Goal: Task Accomplishment & Management: Use online tool/utility

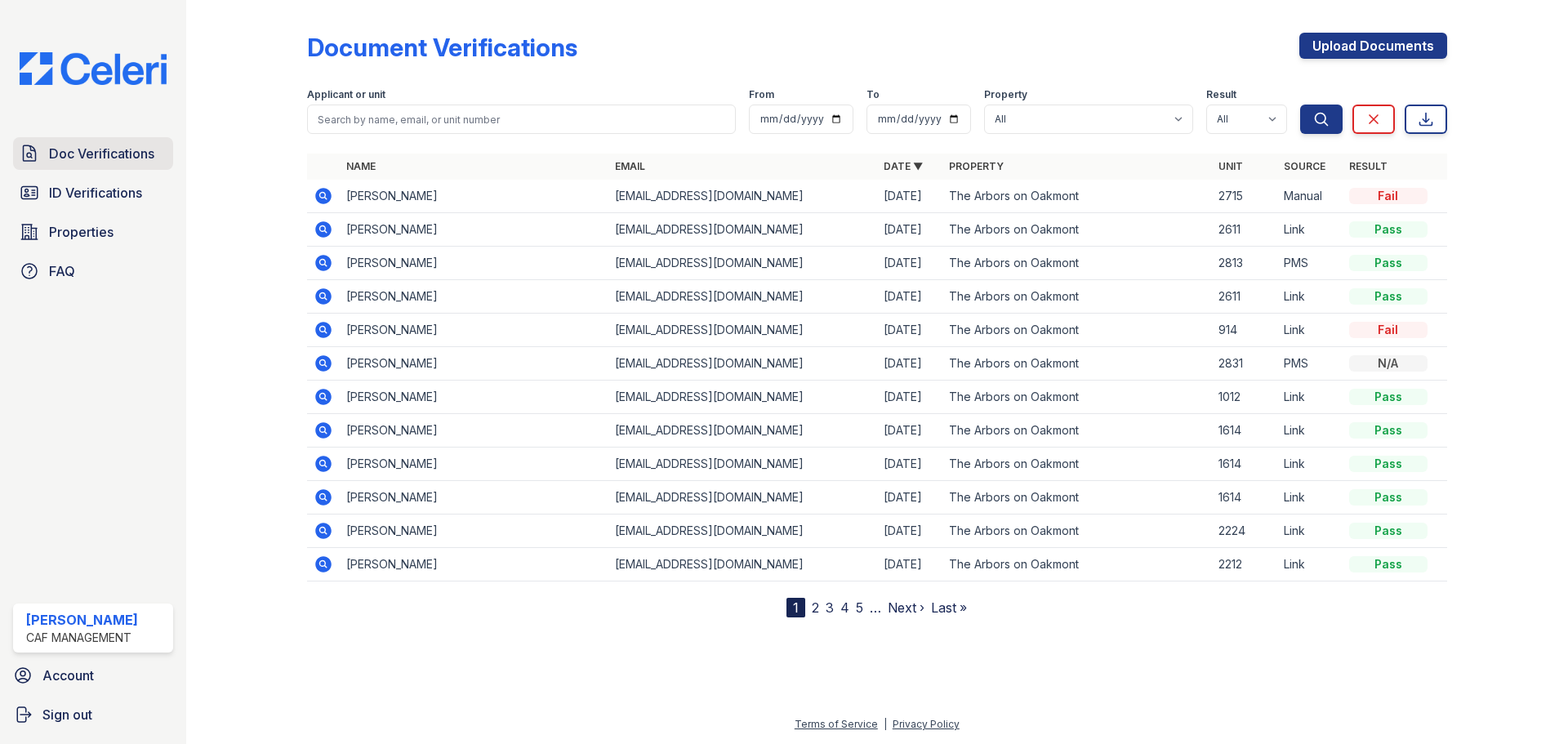
click at [110, 161] on span "Doc Verifications" at bounding box center [102, 153] width 106 height 20
click at [76, 156] on span "Doc Verifications" at bounding box center [102, 153] width 106 height 20
click at [75, 231] on span "Properties" at bounding box center [81, 231] width 64 height 20
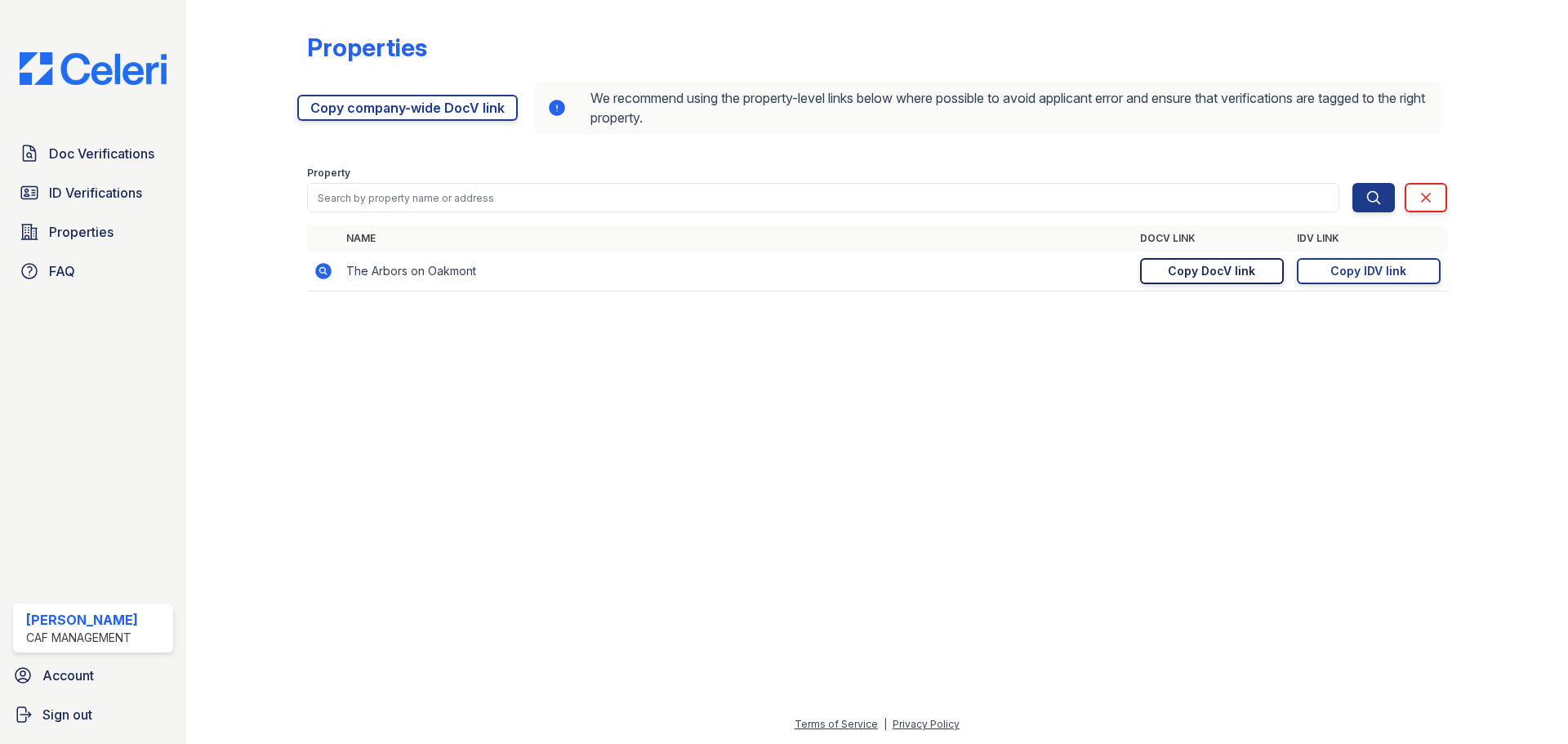
click at [1238, 277] on div "Copy DocV link" at bounding box center [1211, 270] width 87 height 16
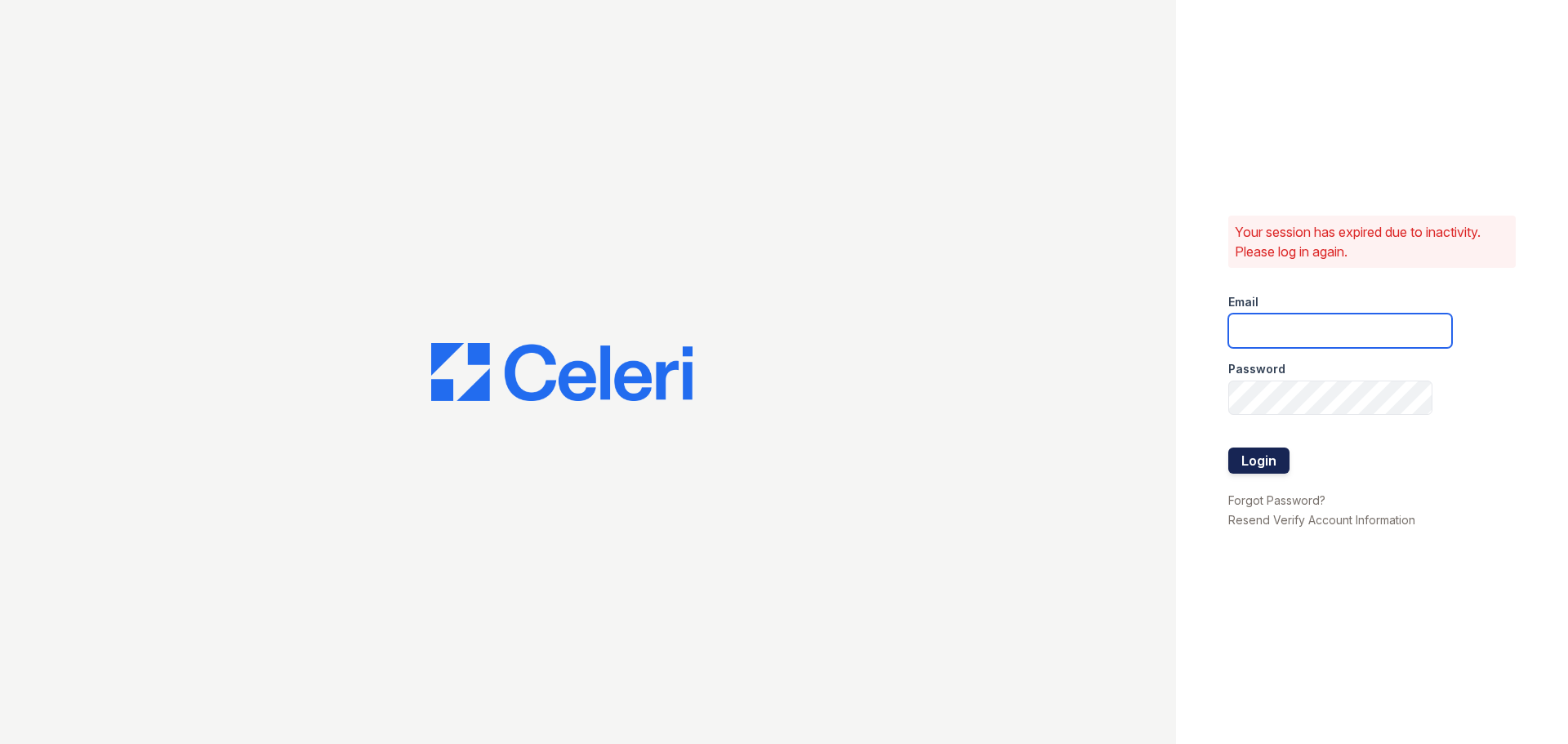
type input "[EMAIL_ADDRESS][DOMAIN_NAME]"
click at [1280, 468] on button "Login" at bounding box center [1259, 460] width 62 height 26
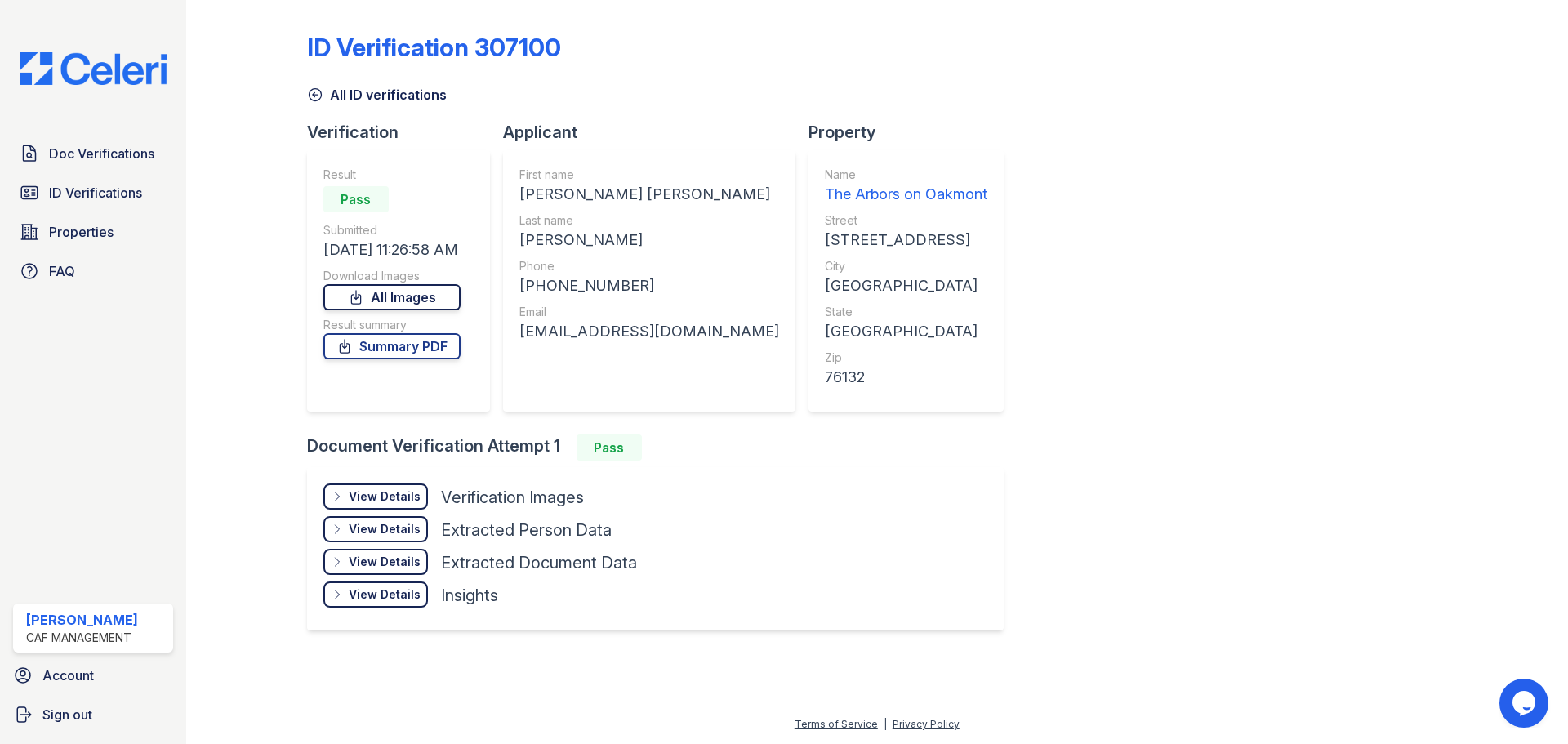
click at [436, 290] on link "All Images" at bounding box center [392, 297] width 137 height 26
